Goal: Transaction & Acquisition: Purchase product/service

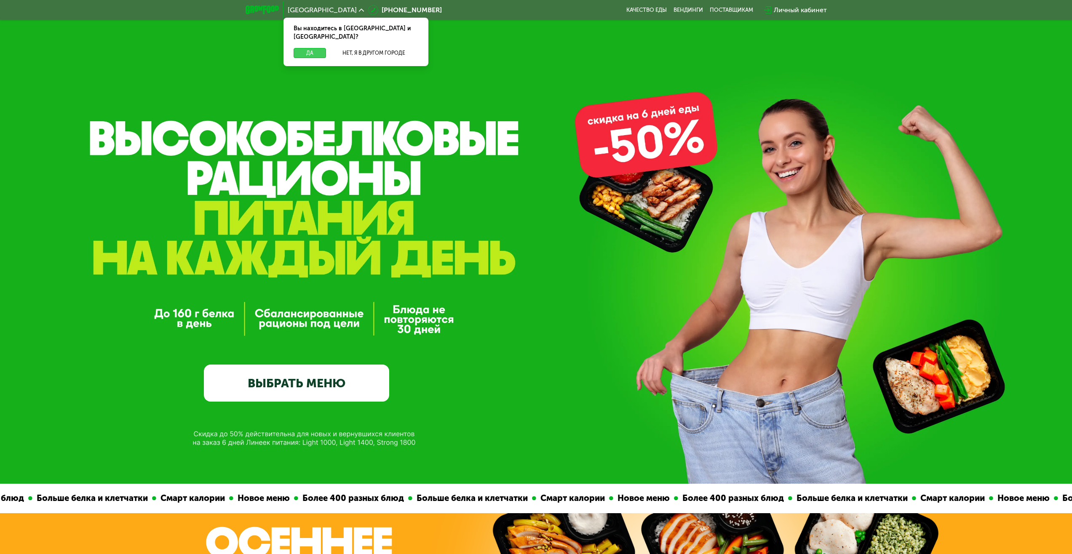
click at [311, 48] on button "Да" at bounding box center [310, 53] width 32 height 10
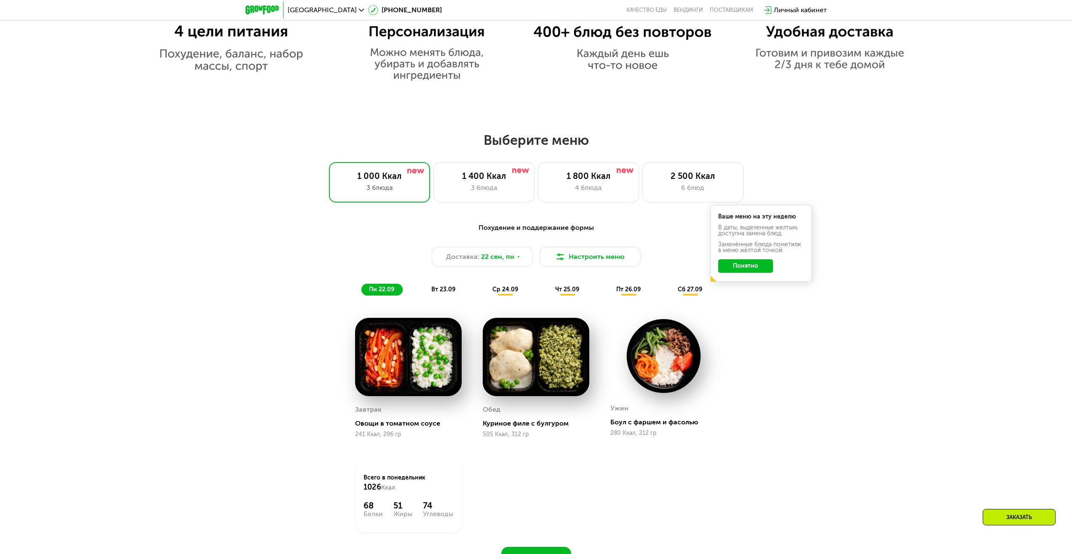
scroll to position [800, 0]
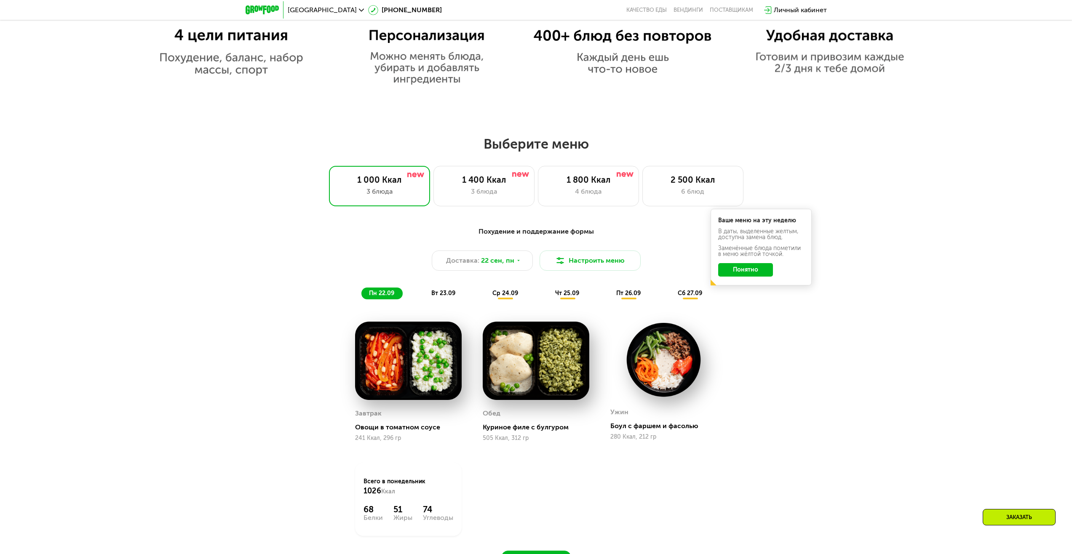
click at [521, 409] on div "Обед Куриное филе с булгуром 505 Ккал, 312 гр" at bounding box center [536, 382] width 107 height 120
drag, startPoint x: 516, startPoint y: 373, endPoint x: 541, endPoint y: 368, distance: 25.3
click at [516, 373] on img at bounding box center [536, 361] width 107 height 78
click at [645, 368] on img at bounding box center [663, 360] width 107 height 76
click at [410, 379] on img at bounding box center [408, 361] width 107 height 78
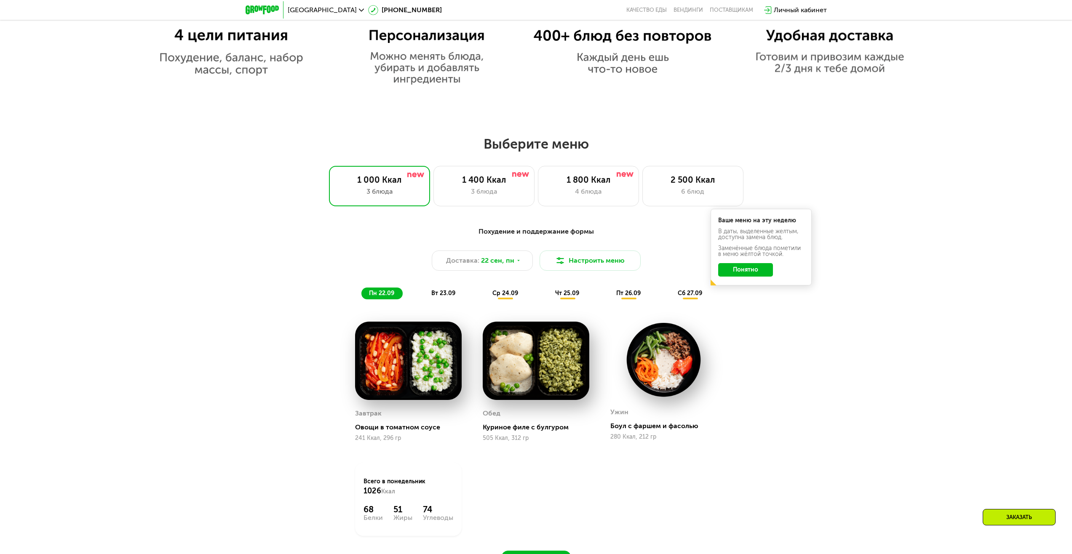
click at [741, 274] on button "Понятно" at bounding box center [745, 269] width 55 height 13
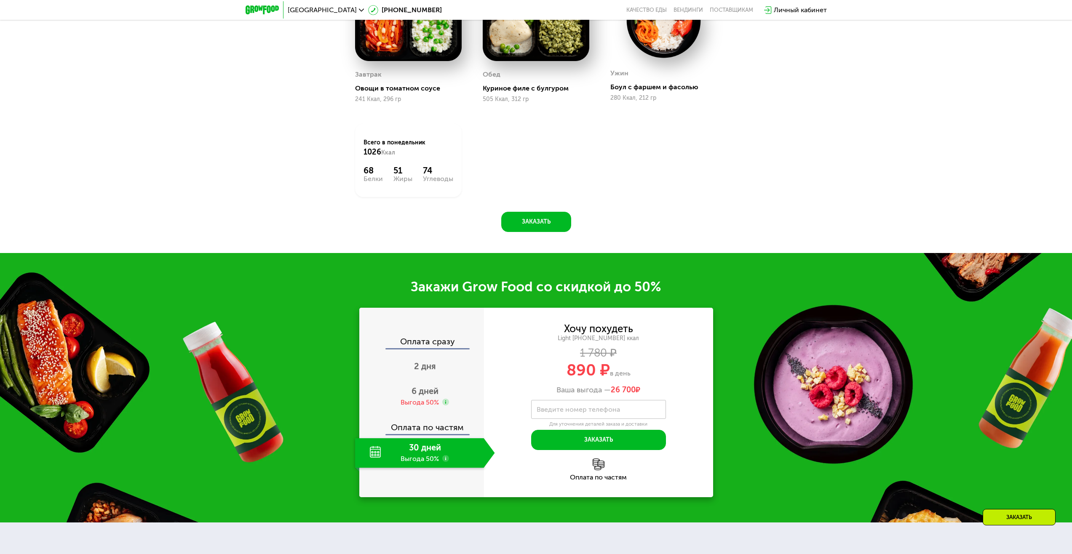
scroll to position [1305, 0]
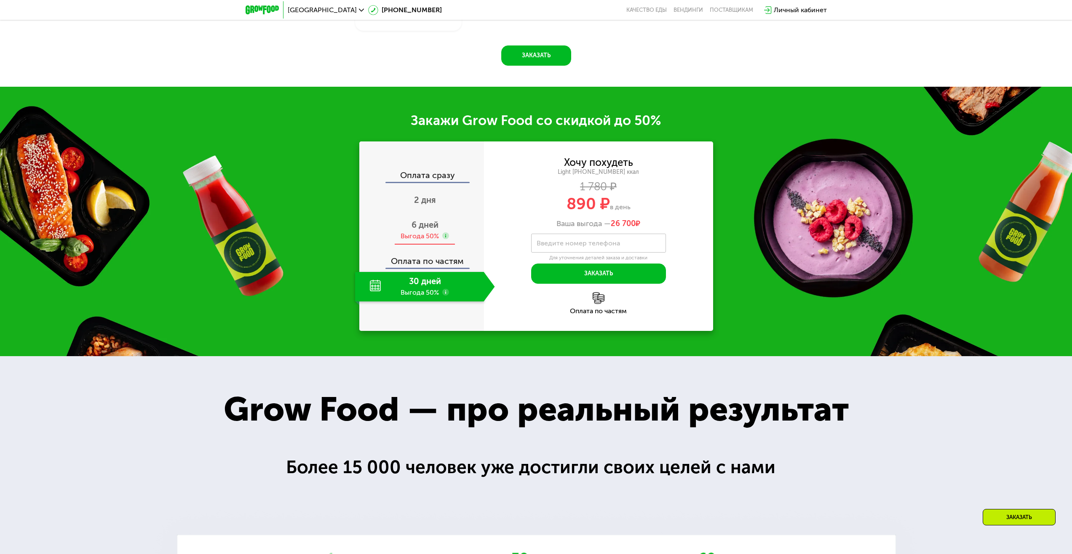
click at [428, 241] on div "Выгода 50%" at bounding box center [419, 236] width 38 height 9
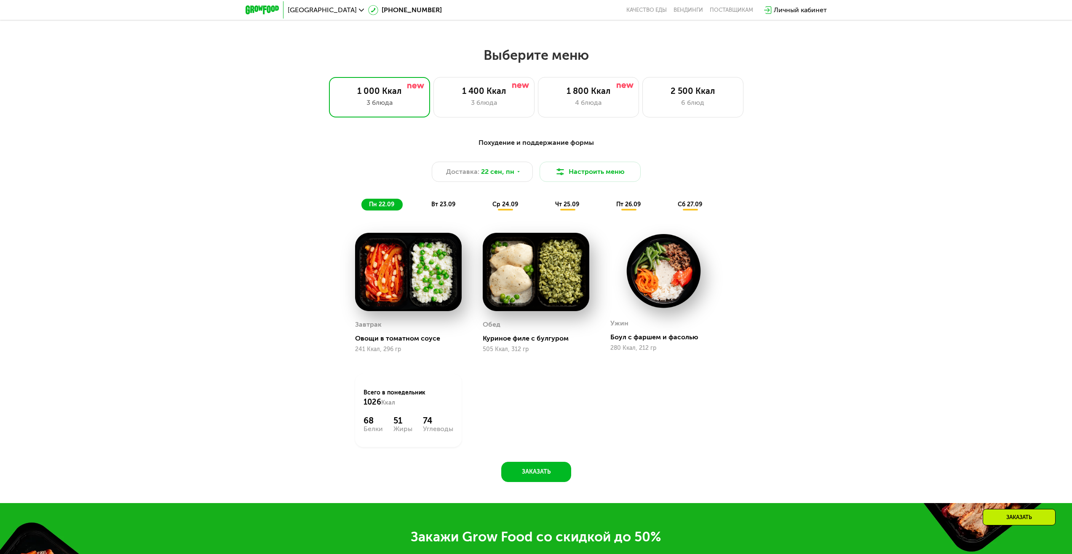
scroll to position [884, 0]
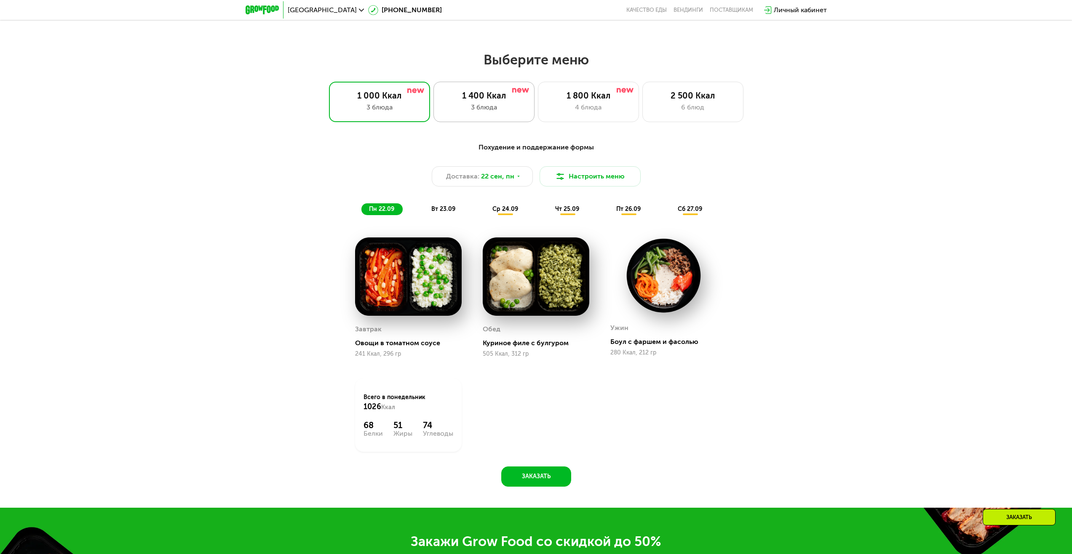
click at [498, 110] on div "3 блюда" at bounding box center [483, 107] width 83 height 10
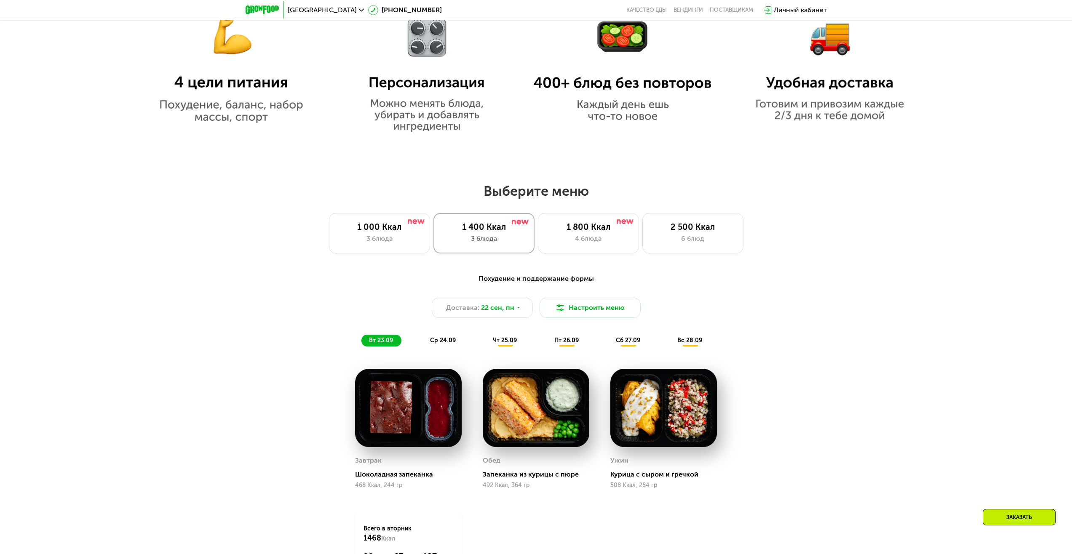
scroll to position [758, 0]
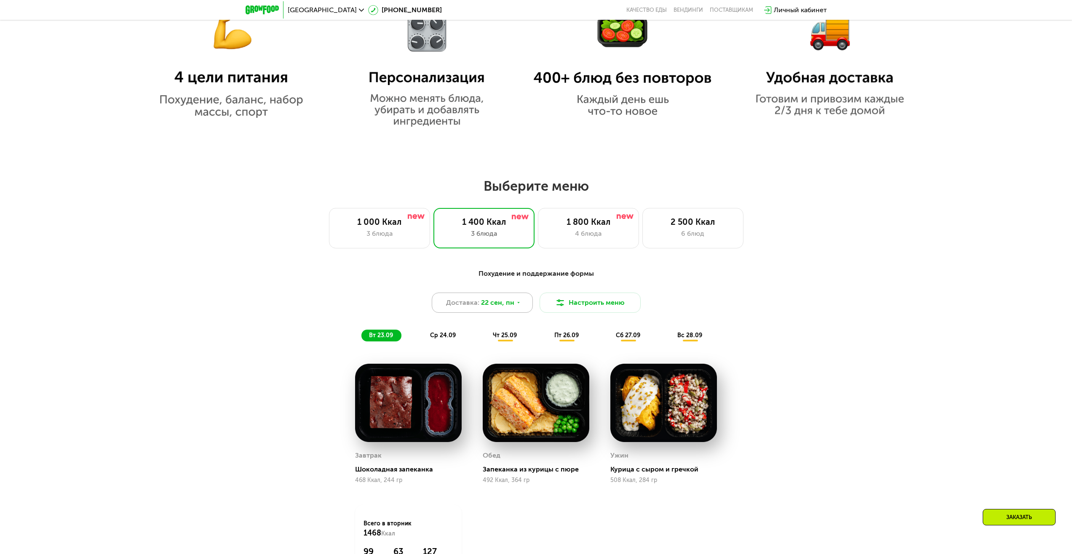
click at [510, 306] on span "22 сен, пн" at bounding box center [497, 303] width 33 height 10
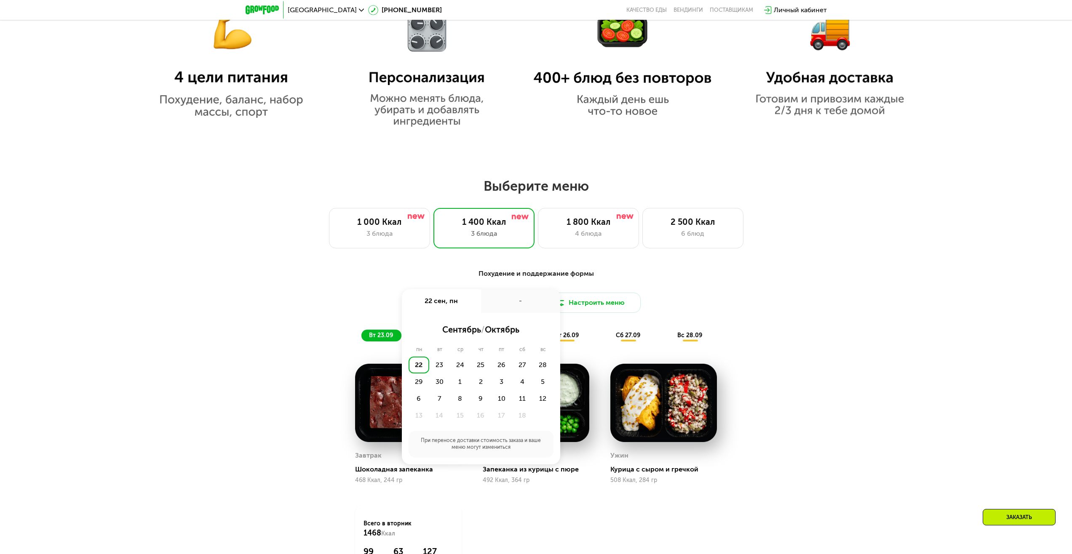
click at [498, 279] on div "Похудение и поддержание формы" at bounding box center [536, 274] width 499 height 11
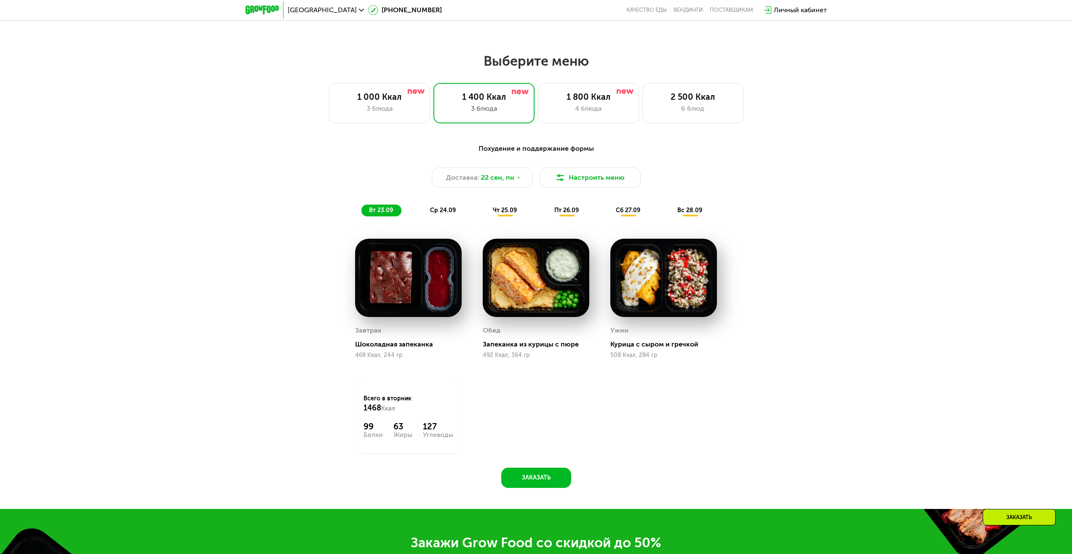
scroll to position [884, 0]
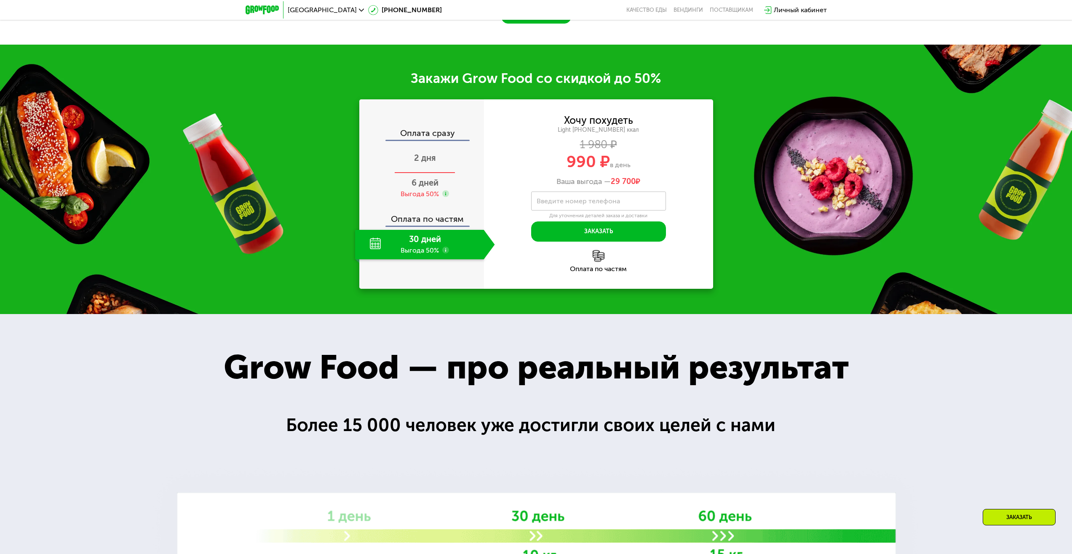
click at [429, 170] on div "2 дня" at bounding box center [425, 158] width 140 height 29
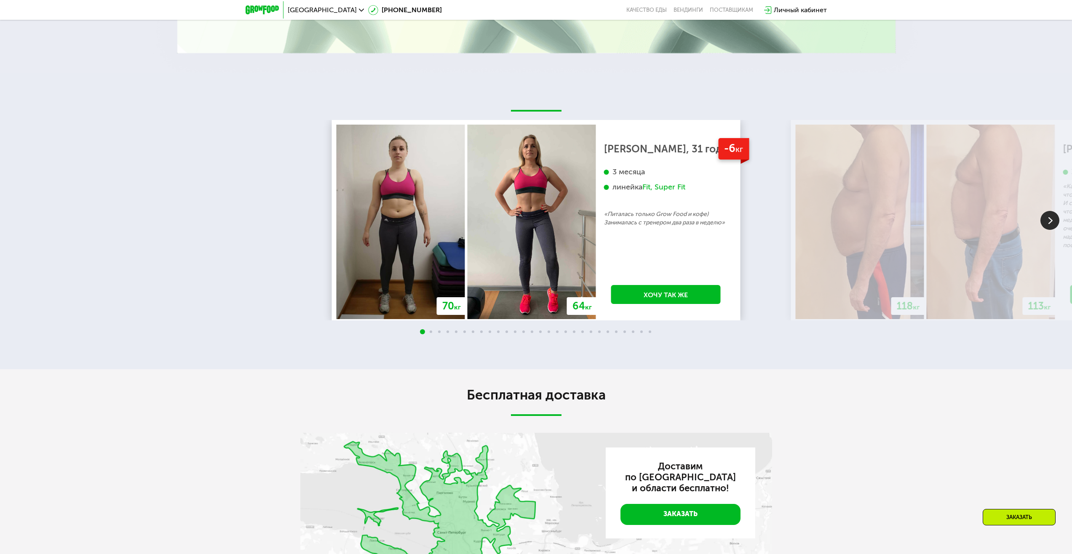
scroll to position [2148, 0]
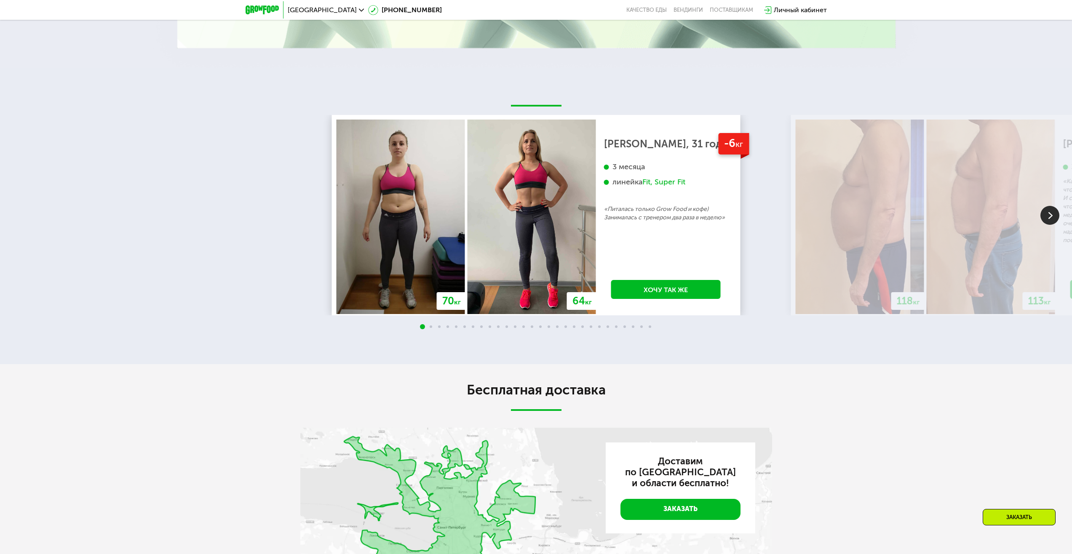
click at [1059, 218] on img at bounding box center [1049, 215] width 19 height 19
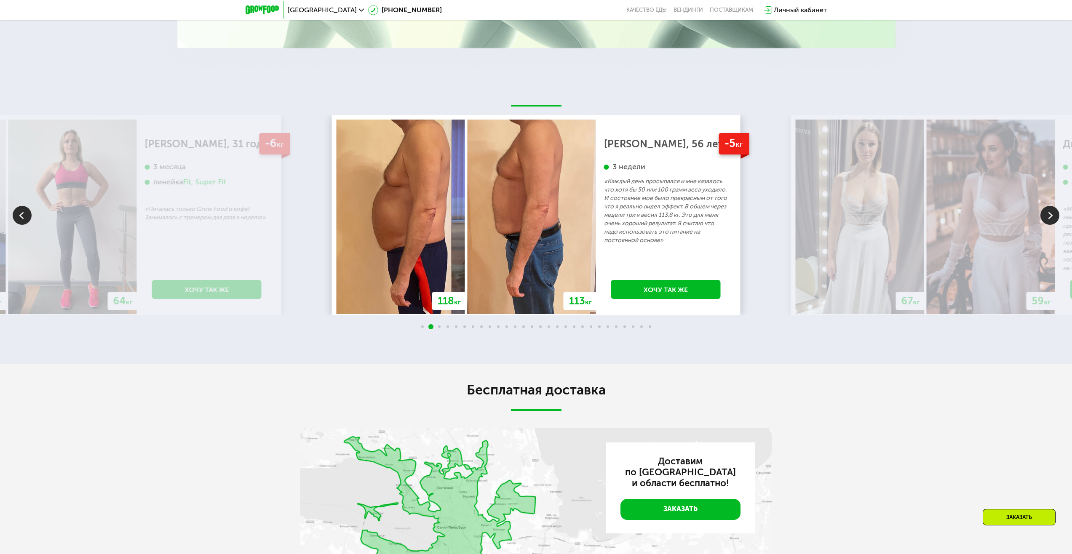
click at [1047, 216] on img at bounding box center [1049, 215] width 19 height 19
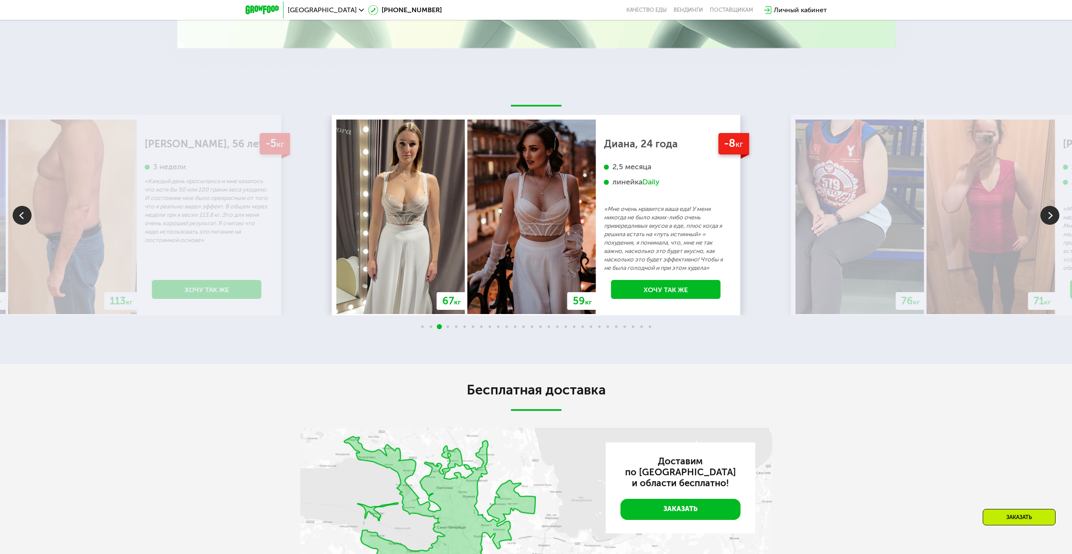
click at [1047, 216] on img at bounding box center [1049, 215] width 19 height 19
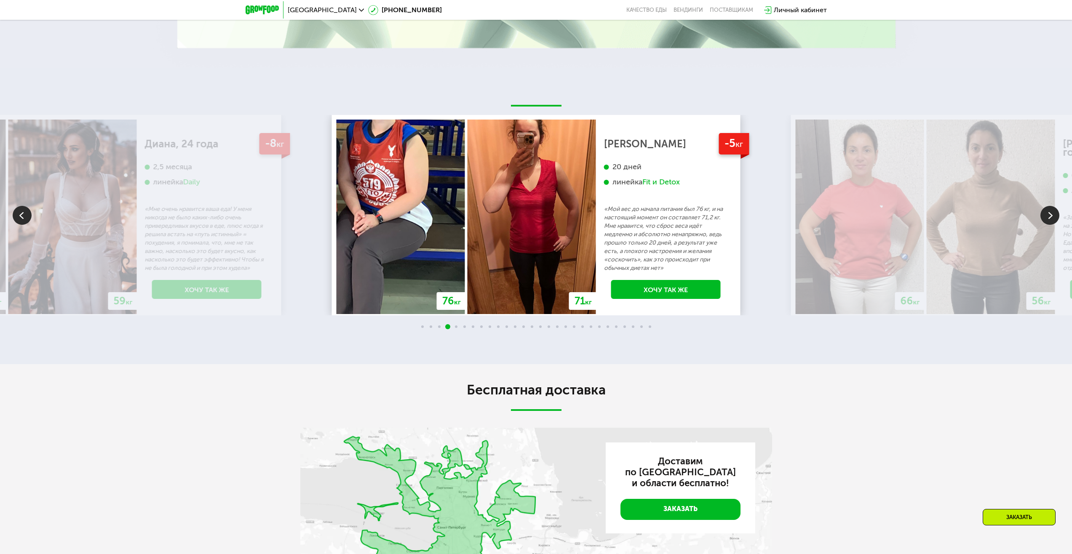
click at [1047, 216] on img at bounding box center [1049, 215] width 19 height 19
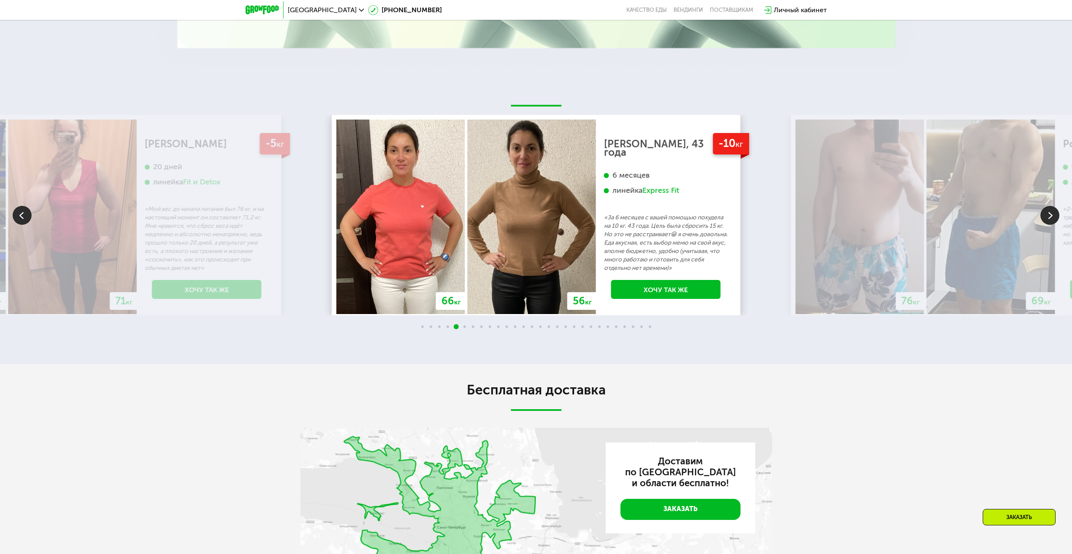
click at [1047, 216] on img at bounding box center [1049, 215] width 19 height 19
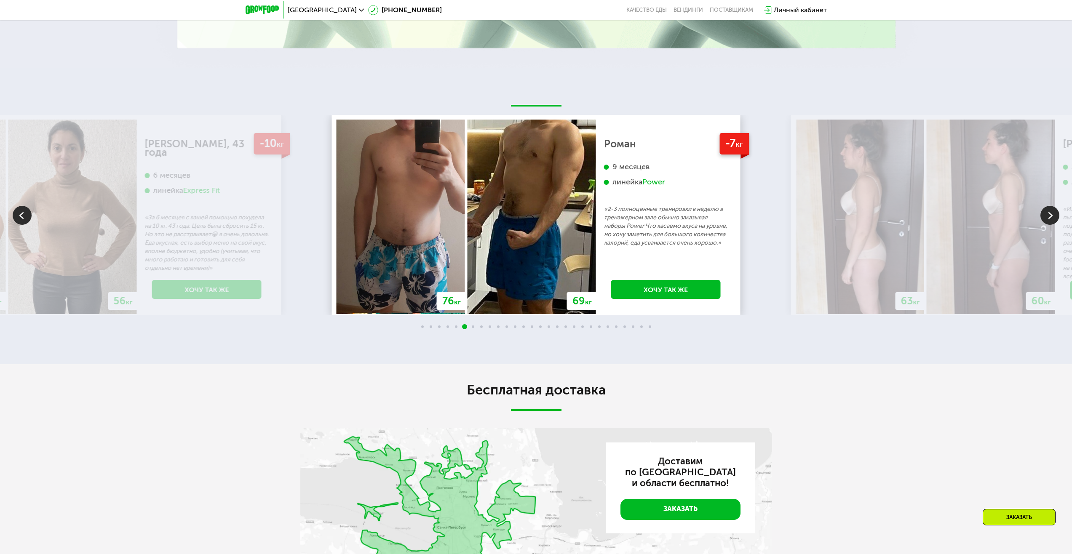
click at [1048, 218] on img at bounding box center [1049, 215] width 19 height 19
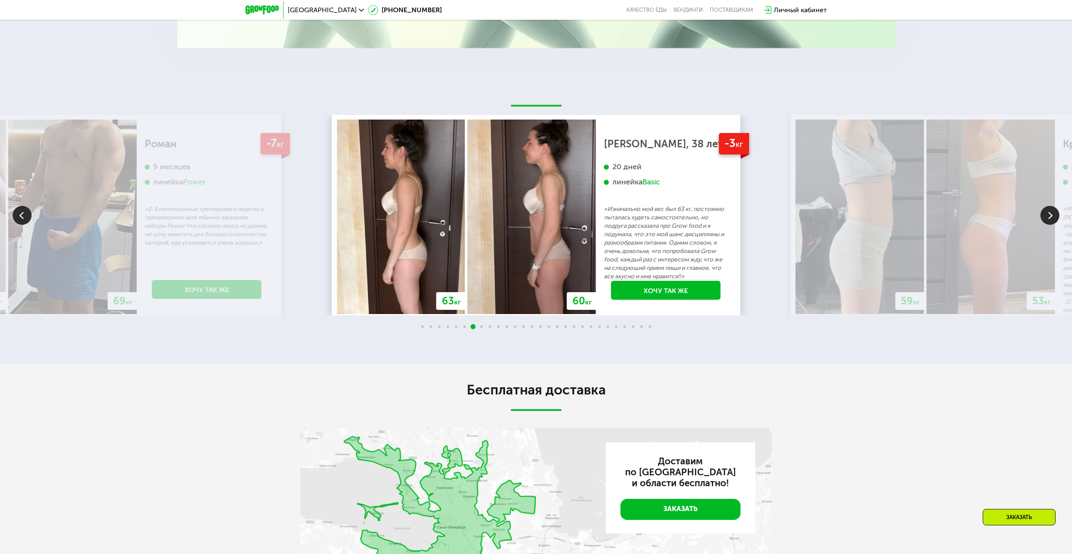
click at [1048, 217] on img at bounding box center [1049, 215] width 19 height 19
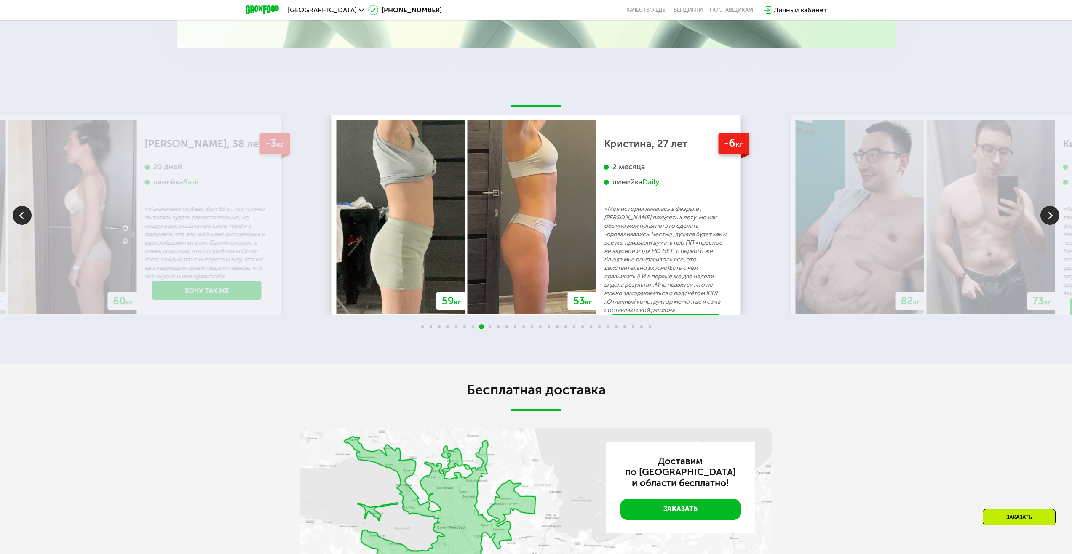
click at [1048, 217] on img at bounding box center [1049, 215] width 19 height 19
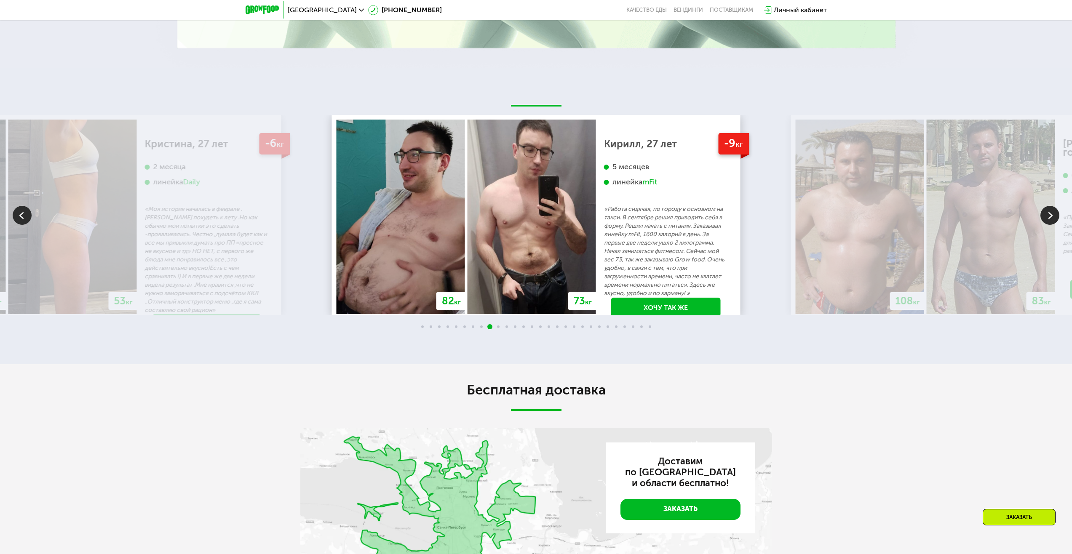
click at [1046, 215] on img at bounding box center [1049, 215] width 19 height 19
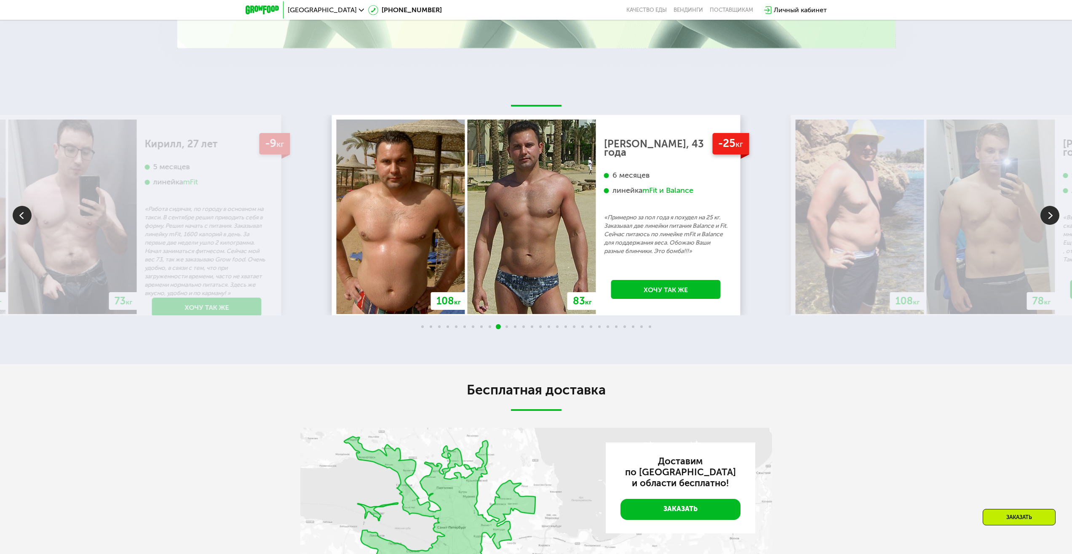
click at [1046, 215] on img at bounding box center [1049, 215] width 19 height 19
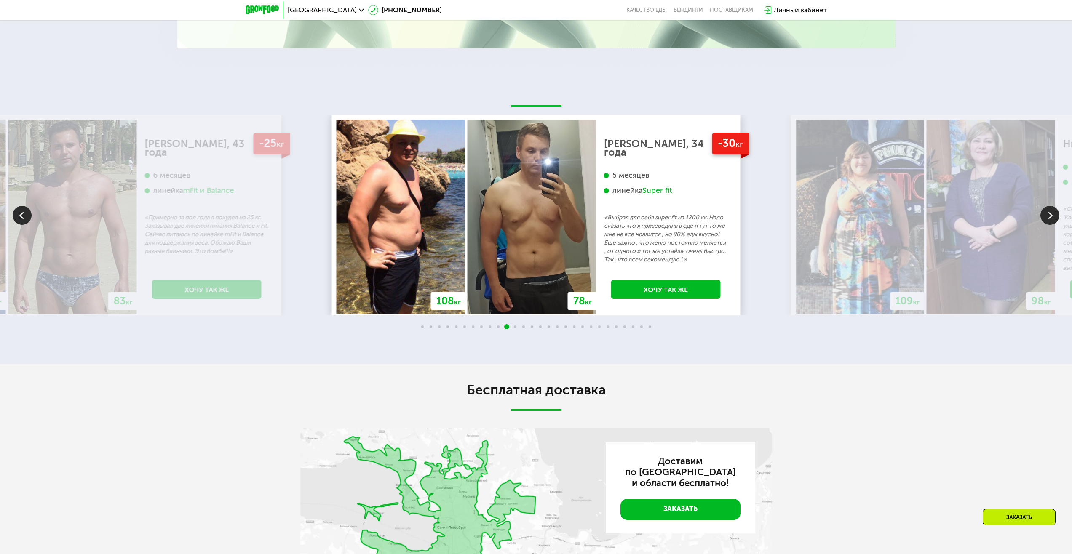
click at [1046, 215] on img at bounding box center [1049, 215] width 19 height 19
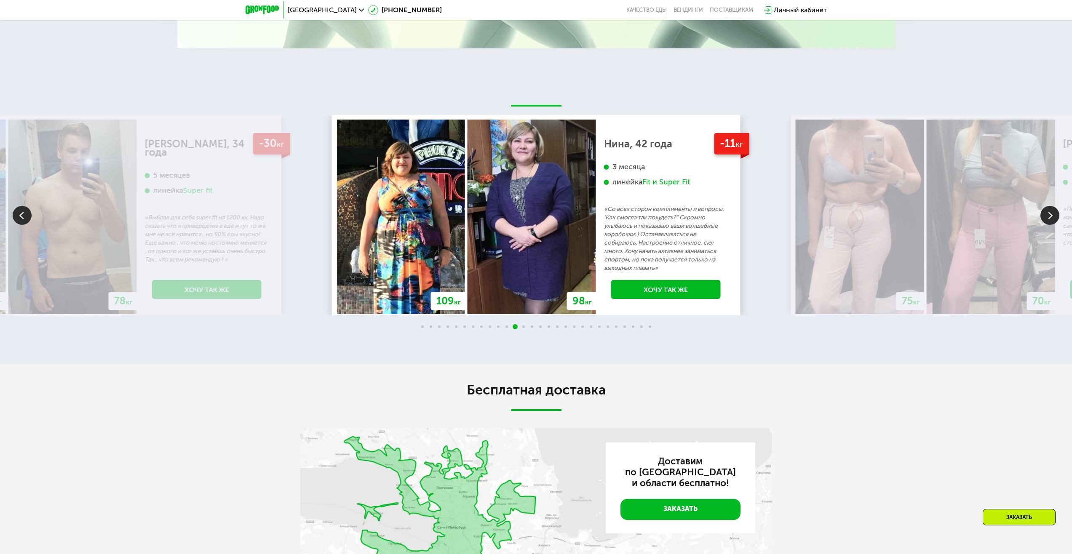
click at [1045, 215] on img at bounding box center [1049, 215] width 19 height 19
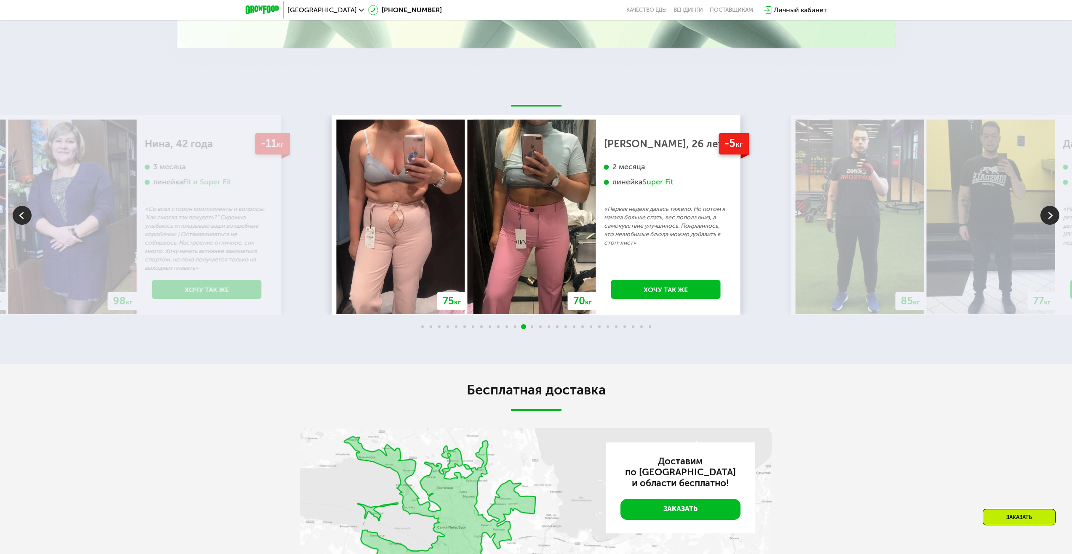
click at [1045, 215] on img at bounding box center [1049, 215] width 19 height 19
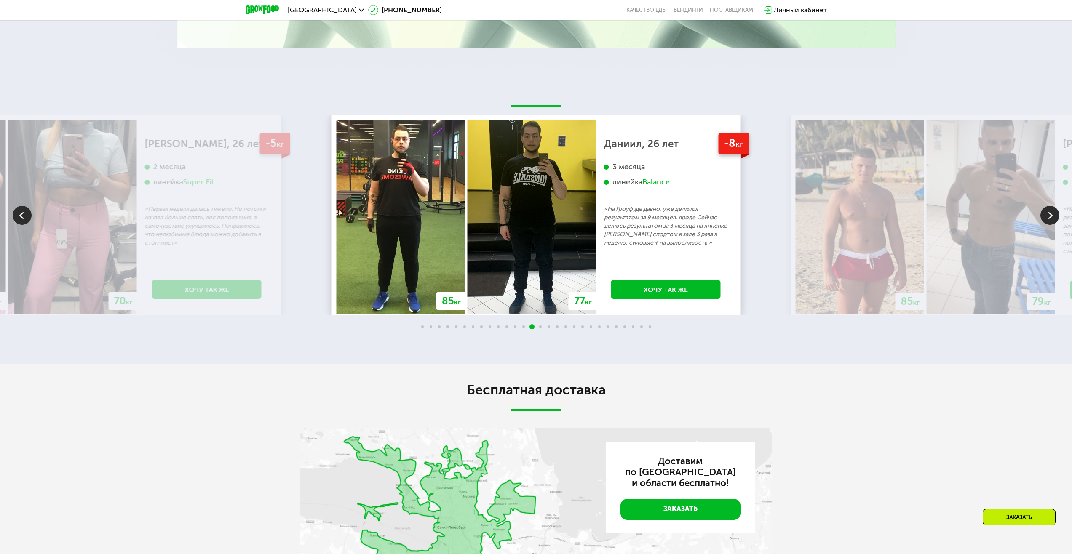
click at [1044, 214] on img at bounding box center [1049, 215] width 19 height 19
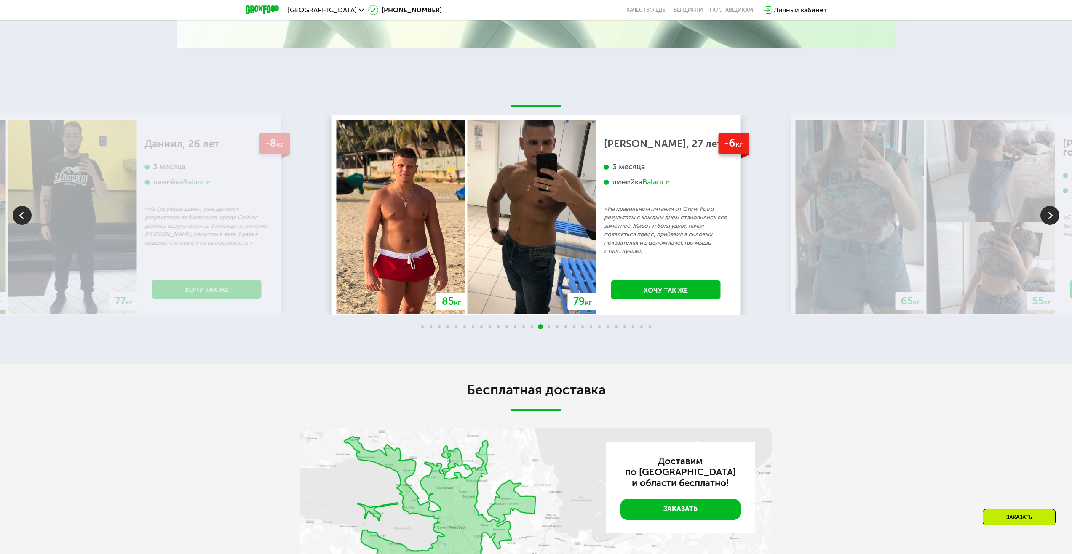
click at [1044, 214] on img at bounding box center [1049, 215] width 19 height 19
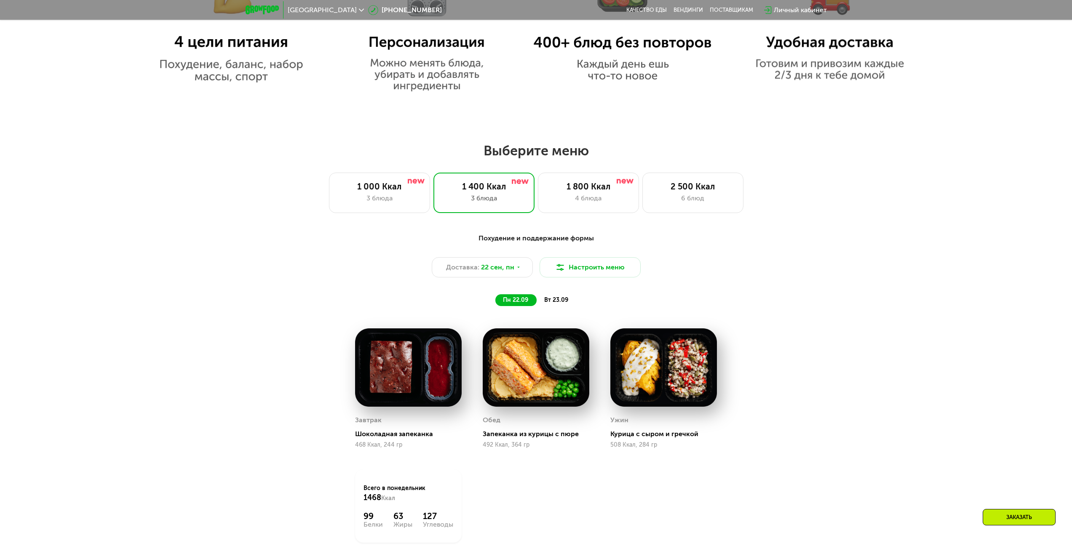
scroll to position [884, 0]
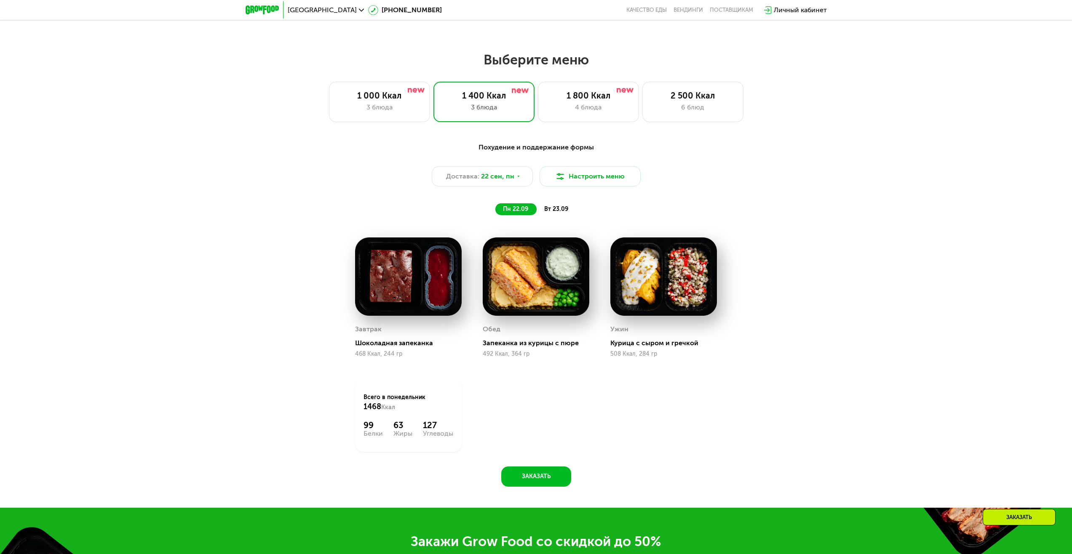
click at [549, 209] on span "вт 23.09" at bounding box center [556, 209] width 24 height 7
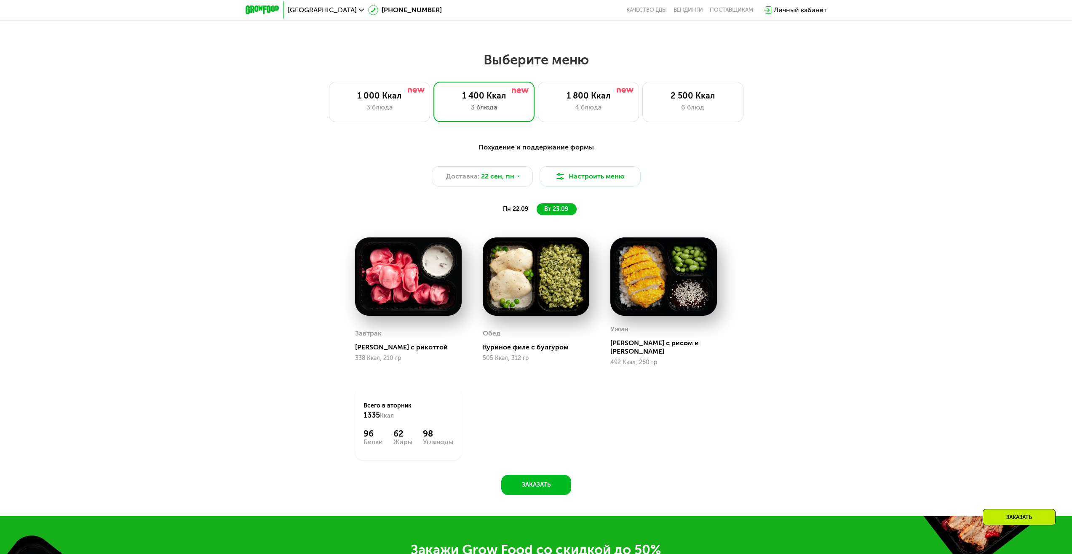
click at [516, 209] on span "пн 22.09" at bounding box center [515, 209] width 25 height 7
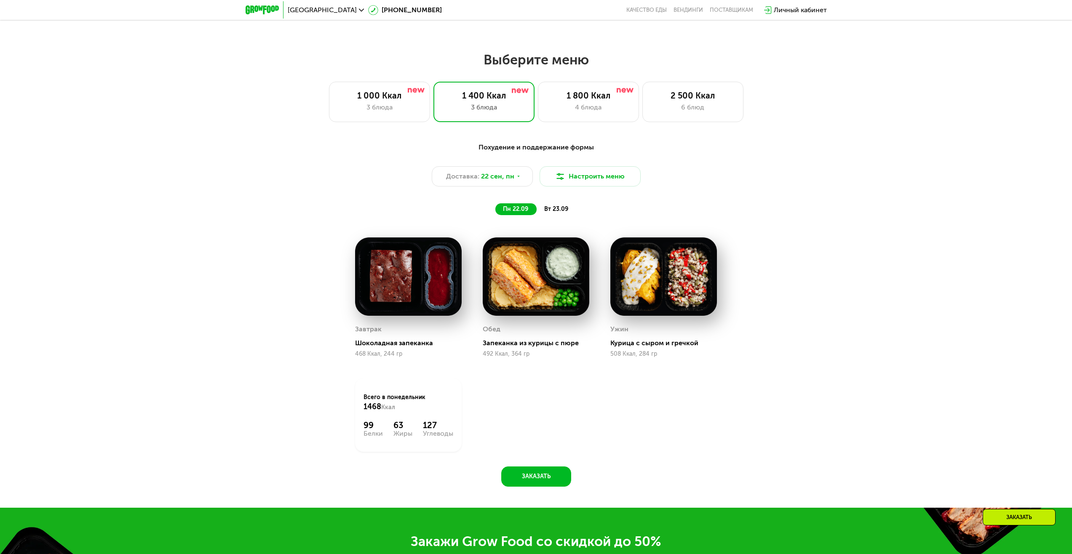
click at [565, 213] on span "вт 23.09" at bounding box center [556, 209] width 24 height 7
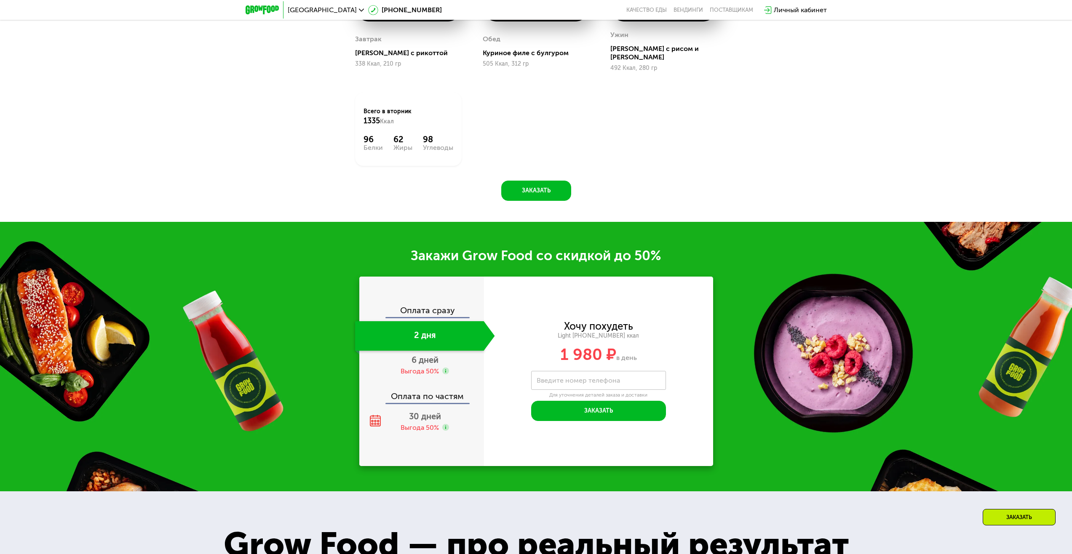
scroll to position [1179, 0]
drag, startPoint x: 538, startPoint y: 350, endPoint x: 600, endPoint y: 355, distance: 61.7
click at [599, 355] on div "1 980 ₽ в день" at bounding box center [598, 354] width 229 height 16
drag, startPoint x: 617, startPoint y: 355, endPoint x: 633, endPoint y: 354, distance: 16.4
click at [633, 354] on span "в день" at bounding box center [626, 357] width 21 height 8
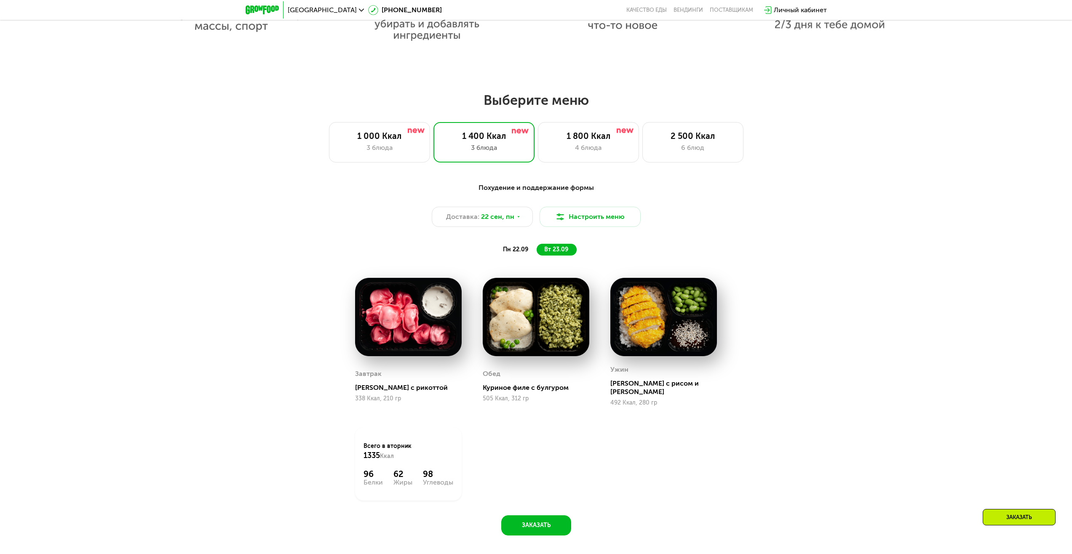
scroll to position [842, 0]
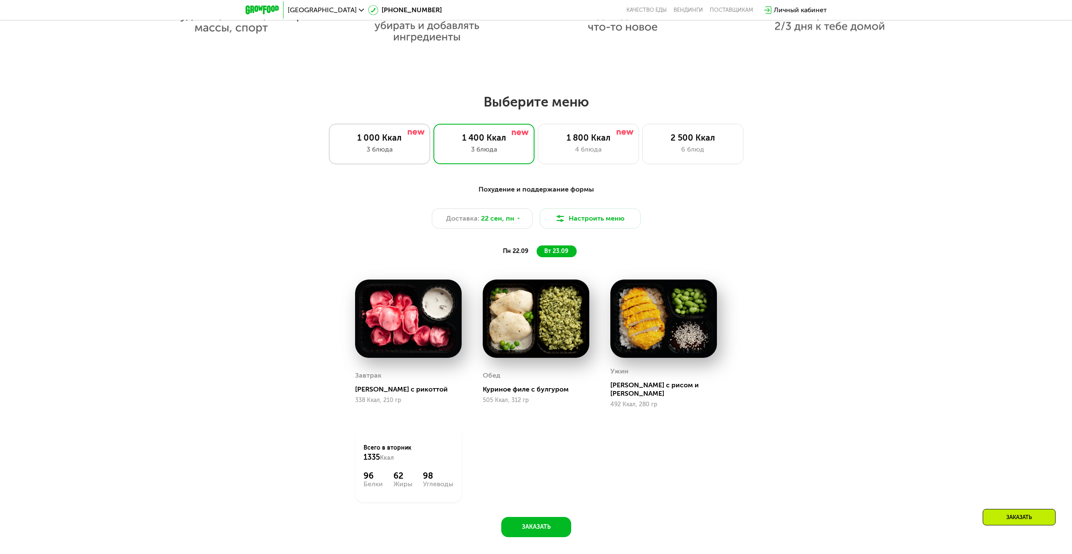
click at [407, 140] on div "1 000 Ккал" at bounding box center [379, 138] width 83 height 10
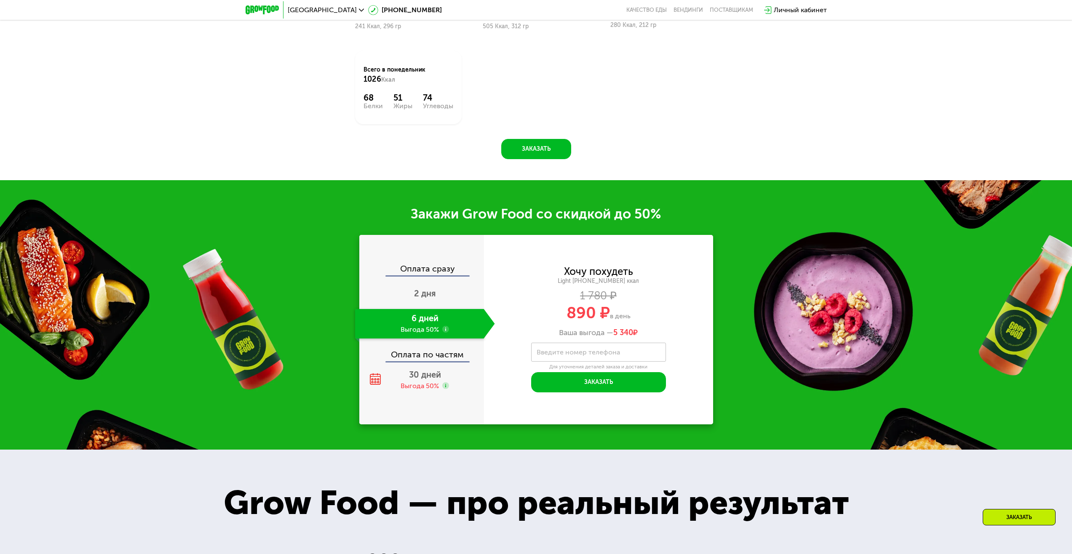
scroll to position [1221, 0]
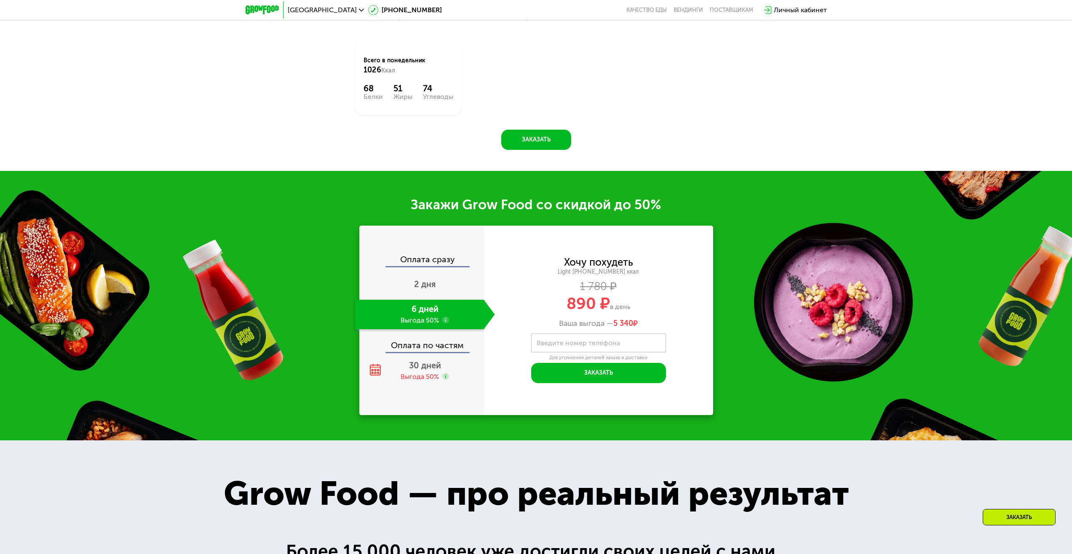
click at [425, 266] on div "Оплата сразу" at bounding box center [422, 260] width 124 height 11
click at [426, 280] on div "2 дня" at bounding box center [425, 284] width 140 height 29
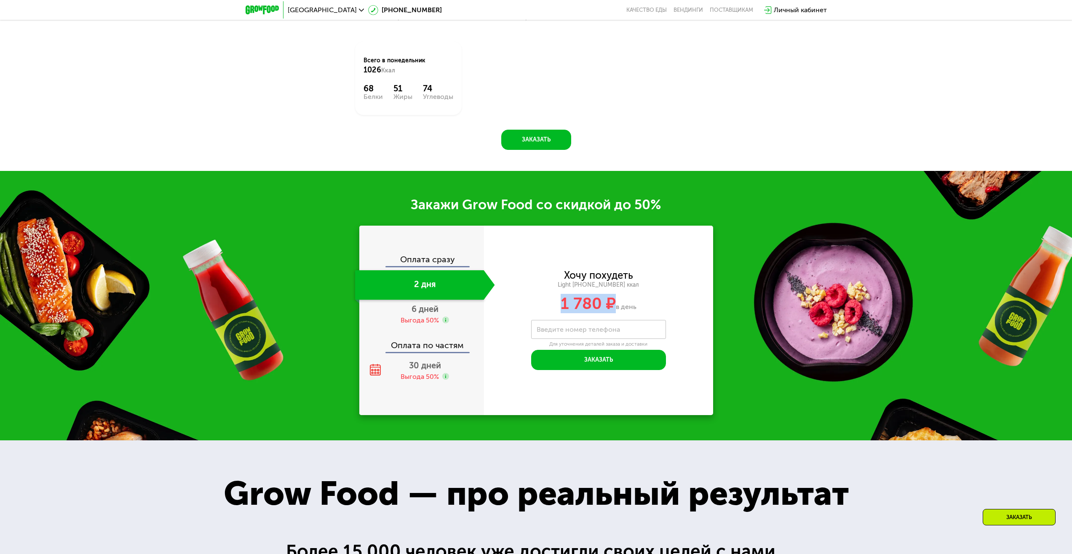
drag, startPoint x: 576, startPoint y: 309, endPoint x: 614, endPoint y: 311, distance: 38.8
click at [614, 311] on div "1 780 ₽ в день" at bounding box center [598, 304] width 229 height 16
click at [622, 320] on div "Хочу похудеть Light [PHONE_NUMBER] ккал 1 780 ₽ в день Введите свой номер телеф…" at bounding box center [598, 320] width 229 height 99
